Goal: Task Accomplishment & Management: Manage account settings

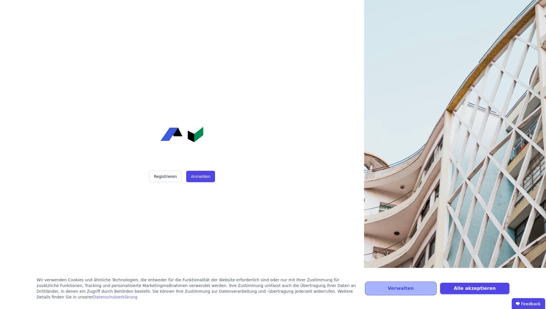
click at [411, 294] on button "Verwalten" at bounding box center [400, 288] width 69 height 11
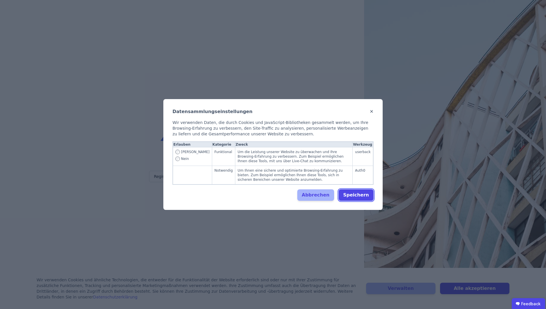
click at [360, 194] on button "Speichern" at bounding box center [356, 194] width 35 height 11
click at [197, 194] on div "Abbrechen Speichern" at bounding box center [273, 194] width 201 height 11
click at [358, 193] on button "Speichern" at bounding box center [356, 194] width 35 height 11
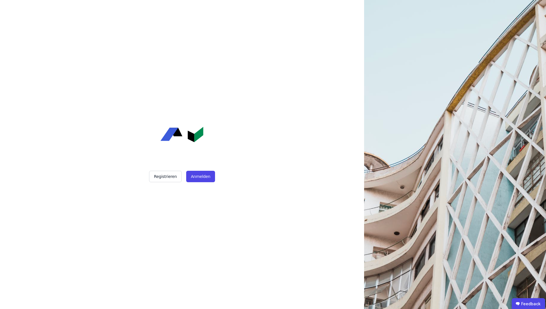
click at [164, 176] on button "Registrieren" at bounding box center [165, 176] width 33 height 11
click at [199, 179] on button "Anmelden" at bounding box center [200, 176] width 29 height 11
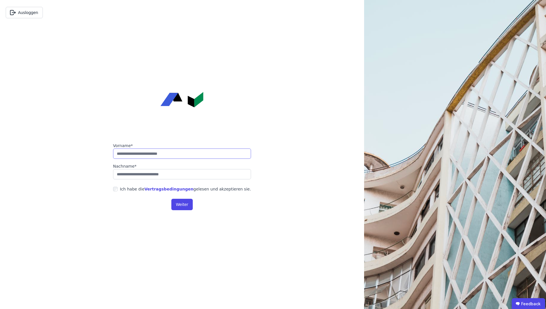
click at [150, 155] on input "string" at bounding box center [182, 154] width 138 height 10
type input "******"
type input "********"
click at [184, 208] on button "Weiter" at bounding box center [181, 204] width 21 height 11
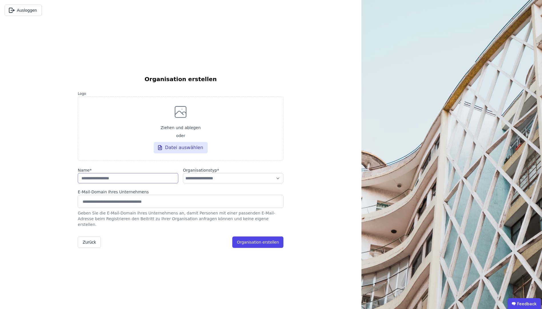
click at [125, 183] on input "string" at bounding box center [128, 178] width 101 height 10
type input "**********"
click at [281, 180] on select "**********" at bounding box center [233, 178] width 101 height 10
select select "**********"
click at [183, 176] on select "**********" at bounding box center [233, 178] width 101 height 10
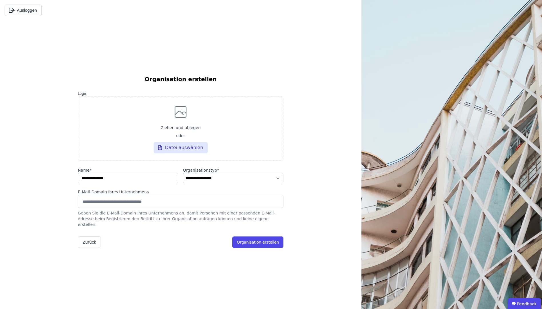
click at [112, 206] on input at bounding box center [180, 201] width 198 height 9
click at [263, 237] on button "Organisation erstellen" at bounding box center [257, 242] width 51 height 11
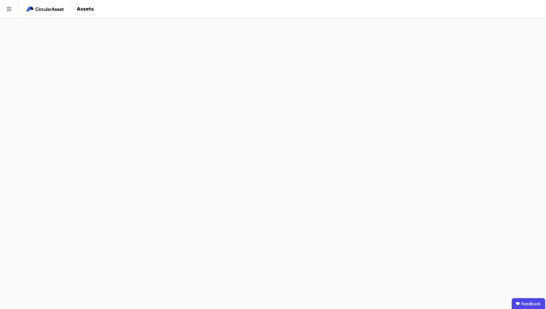
click at [10, 11] on icon at bounding box center [9, 9] width 5 height 4
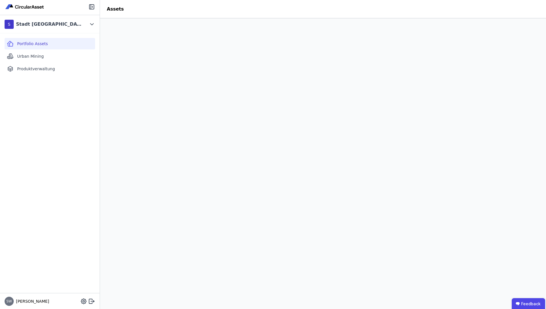
click at [24, 58] on span "Urban Mining" at bounding box center [30, 56] width 27 height 6
click at [38, 71] on span "Produktverwaltung" at bounding box center [36, 69] width 38 height 6
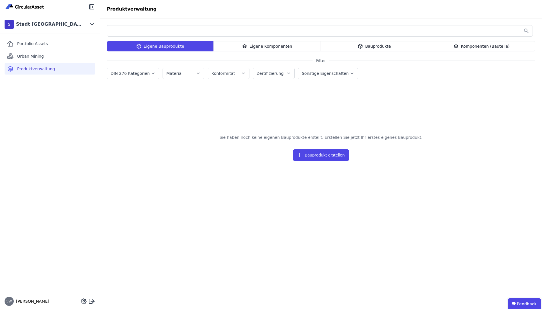
click at [91, 24] on icon at bounding box center [92, 23] width 3 height 1
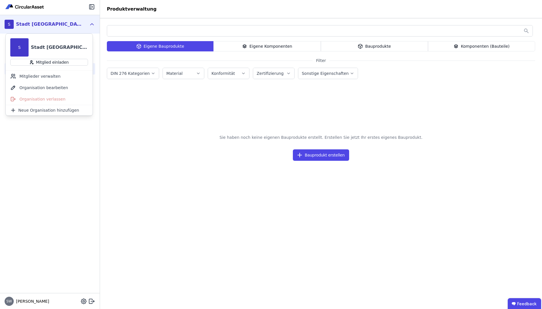
drag, startPoint x: 91, startPoint y: 23, endPoint x: 93, endPoint y: 19, distance: 3.9
click at [92, 23] on icon at bounding box center [92, 24] width 6 height 7
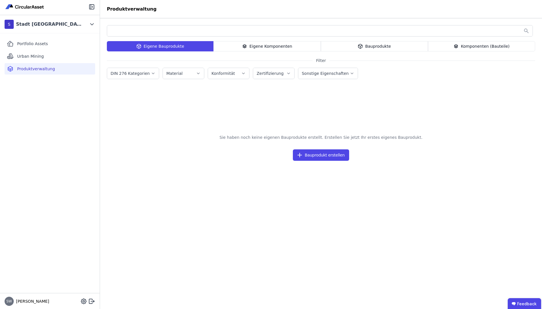
click at [92, 7] on icon at bounding box center [92, 6] width 1 height 1
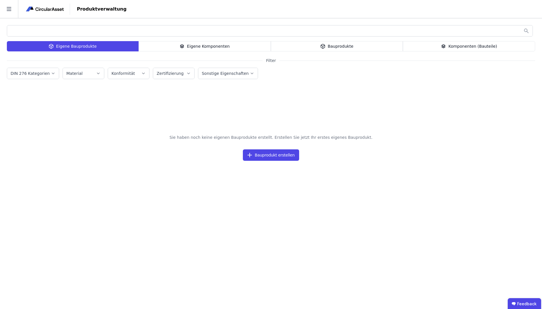
click at [9, 8] on icon at bounding box center [9, 9] width 18 height 18
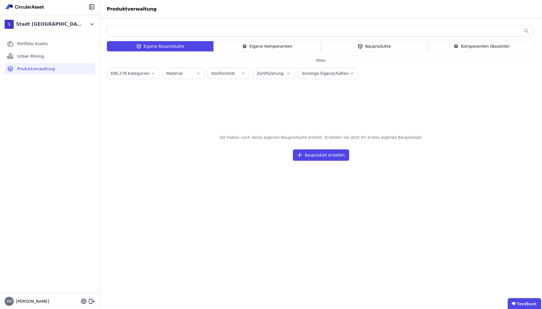
click at [82, 302] on icon at bounding box center [83, 301] width 5 height 5
select select "*"
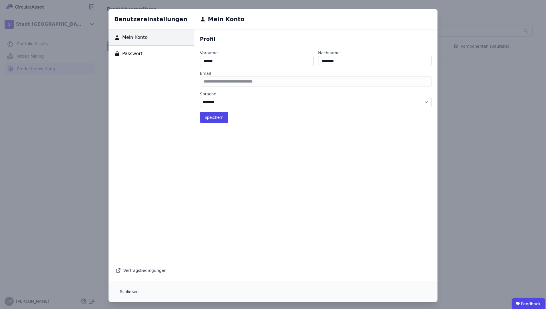
click at [129, 289] on button "Schließen" at bounding box center [129, 291] width 28 height 11
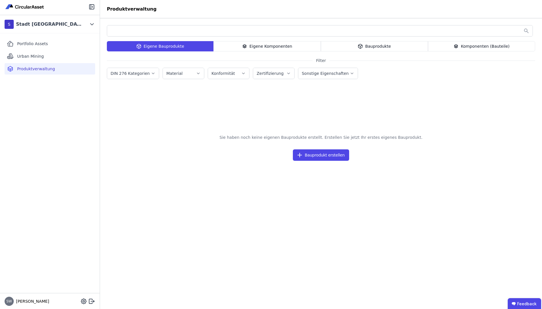
click at [370, 45] on div "Bauprodukte" at bounding box center [374, 46] width 107 height 10
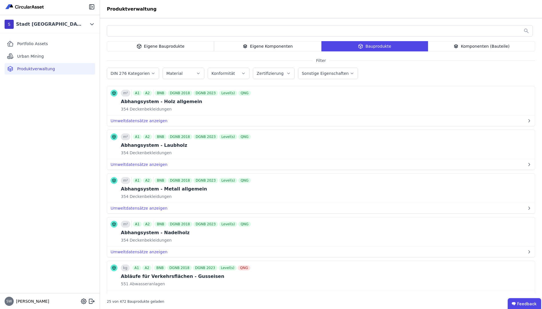
click at [465, 49] on div "Komponenten (Bauteile)" at bounding box center [481, 46] width 107 height 10
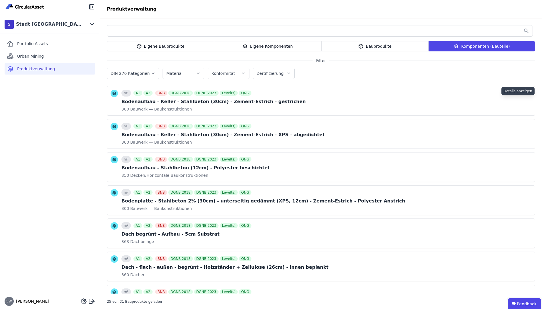
click at [0, 0] on icon at bounding box center [0, 0] width 0 height 0
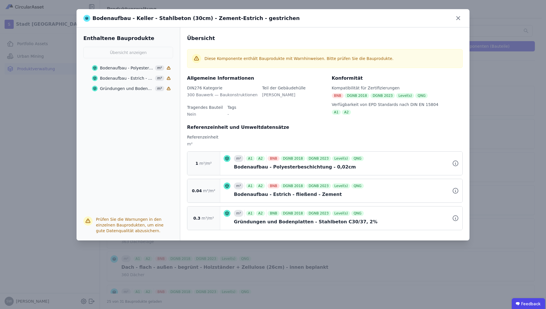
click at [462, 20] on icon at bounding box center [458, 18] width 9 height 9
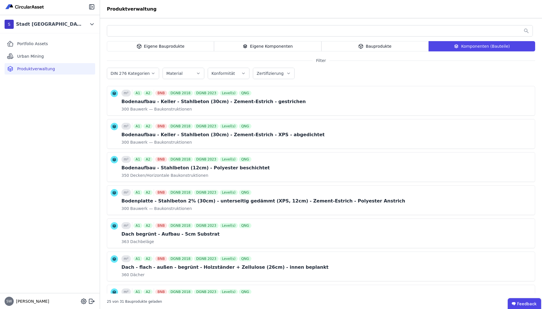
click at [112, 94] on icon at bounding box center [114, 93] width 7 height 7
click at [196, 73] on icon "button" at bounding box center [198, 74] width 5 height 6
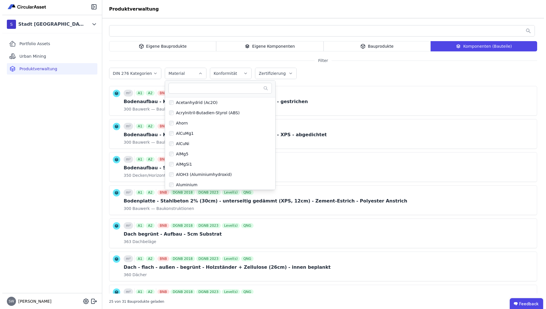
scroll to position [0, 0]
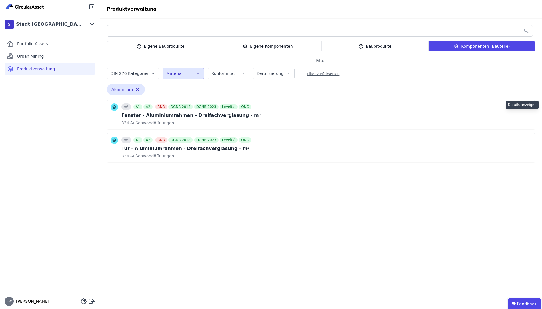
click at [0, 0] on icon at bounding box center [0, 0] width 0 height 0
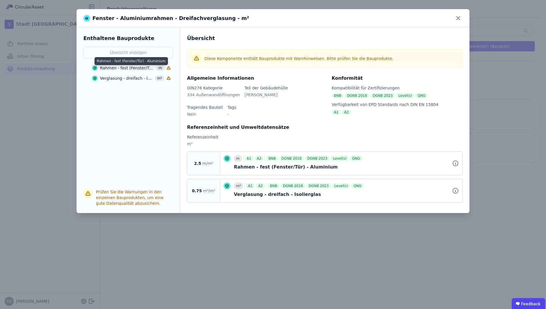
click at [135, 69] on div "Rahmen - fest (Fenster/Tür) - Aluminium" at bounding box center [127, 68] width 55 height 6
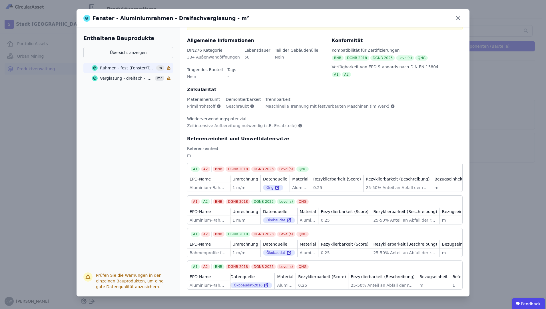
scroll to position [0, 0]
click at [87, 275] on icon at bounding box center [88, 277] width 7 height 7
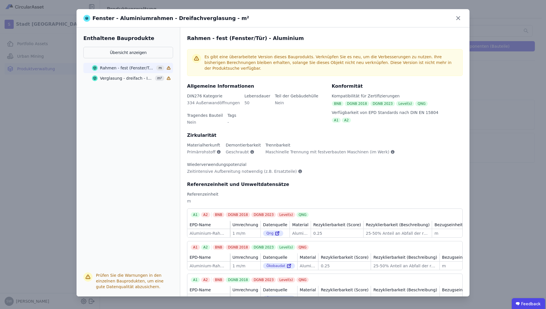
click at [206, 263] on div "Aluminium-Rahmenprofil, thermisch getrennt, pulverbeschichtet" at bounding box center [209, 266] width 38 height 6
click at [460, 16] on icon at bounding box center [458, 18] width 9 height 9
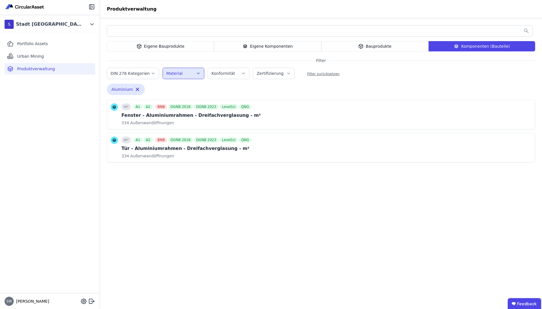
click at [45, 22] on div "Stadt Oldenburg" at bounding box center [49, 24] width 66 height 7
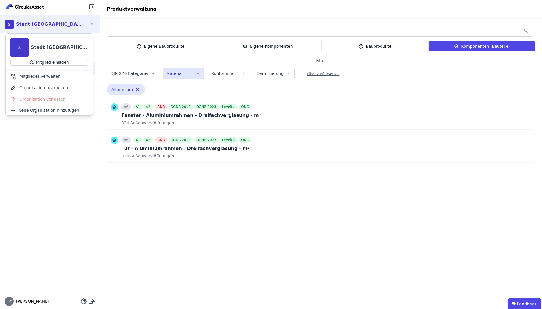
click at [22, 51] on div "S" at bounding box center [19, 47] width 18 height 18
click at [23, 101] on div "Organisation verlassen" at bounding box center [49, 98] width 87 height 11
click at [44, 101] on div "Organisation verlassen" at bounding box center [49, 98] width 87 height 11
click at [35, 131] on div "Portfolio Assets Urban Mining Produktverwaltung" at bounding box center [50, 163] width 100 height 260
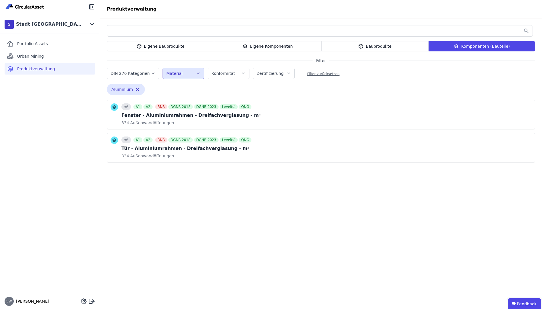
click at [11, 25] on div "S" at bounding box center [9, 24] width 9 height 9
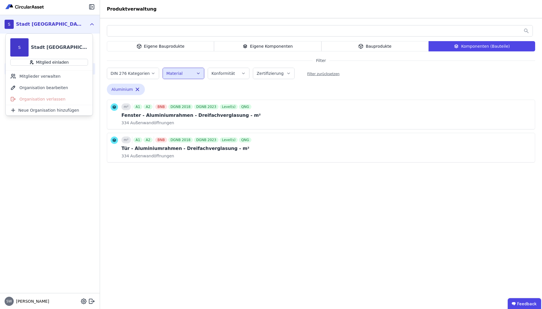
click at [91, 302] on icon at bounding box center [91, 301] width 7 height 7
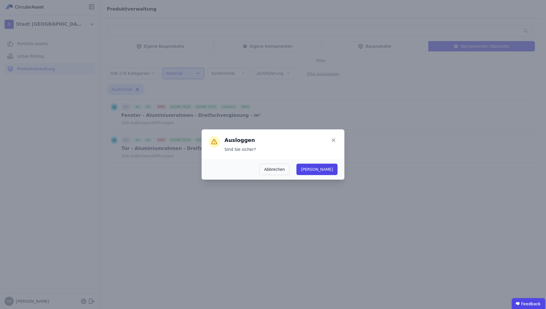
click at [331, 170] on button "[PERSON_NAME]" at bounding box center [317, 169] width 41 height 11
